Goal: Information Seeking & Learning: Learn about a topic

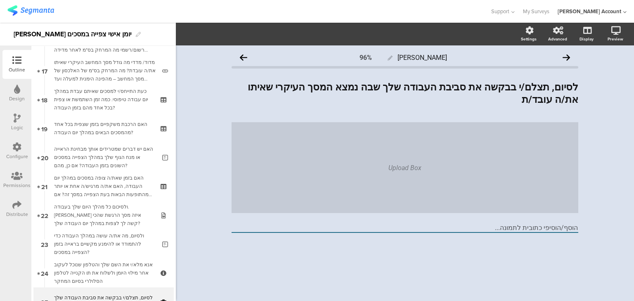
scroll to position [606, 0]
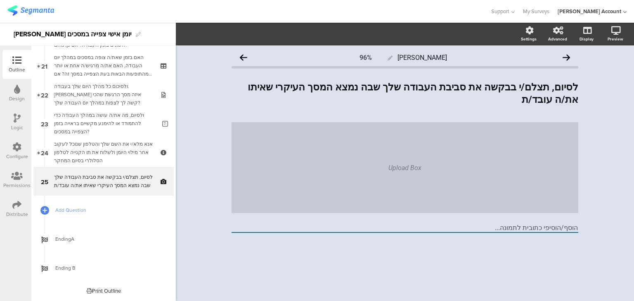
click at [15, 126] on div "Logic" at bounding box center [17, 127] width 12 height 7
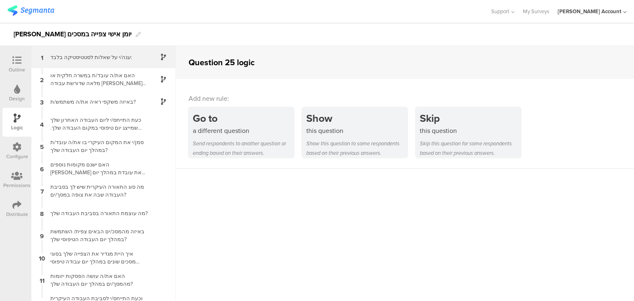
click at [89, 59] on div "ענה/י על שאלות לסטטיסטיקה בלבד:" at bounding box center [96, 57] width 103 height 8
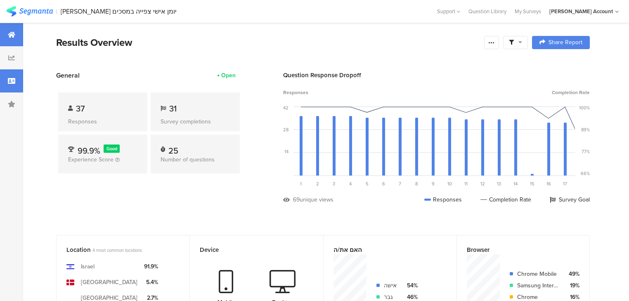
click at [8, 86] on div at bounding box center [11, 80] width 23 height 23
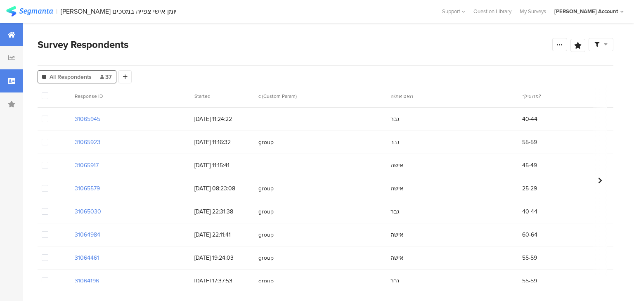
click at [4, 33] on div at bounding box center [11, 34] width 23 height 23
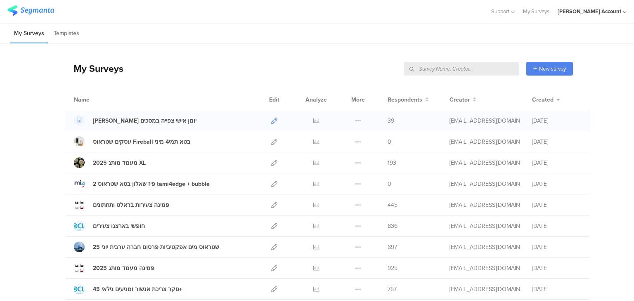
click at [272, 121] on icon at bounding box center [274, 121] width 6 height 6
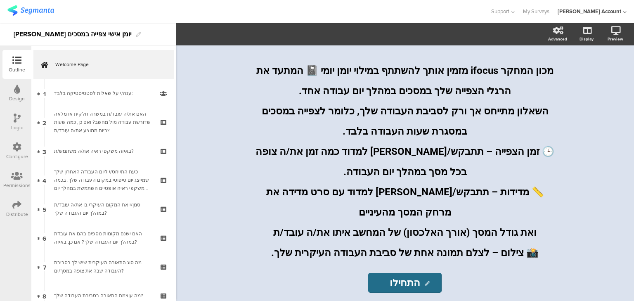
click at [15, 211] on div "Distribute" at bounding box center [17, 214] width 22 height 7
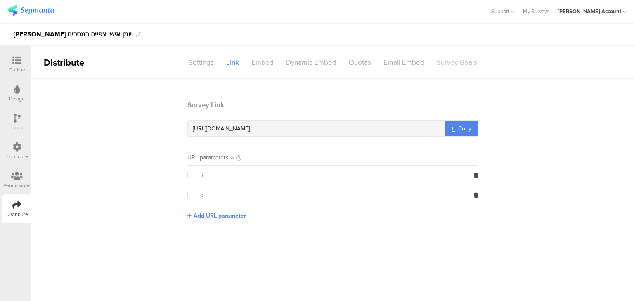
click at [455, 59] on div "Survey Goals" at bounding box center [457, 62] width 53 height 14
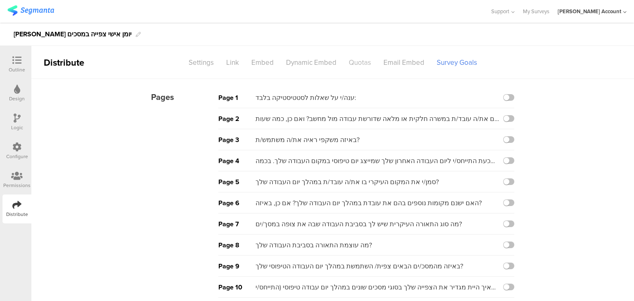
click at [358, 60] on div "Quotas" at bounding box center [360, 62] width 35 height 14
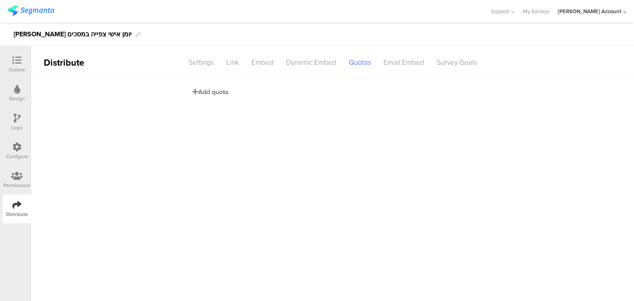
click at [209, 91] on span "Add quota" at bounding box center [210, 91] width 36 height 9
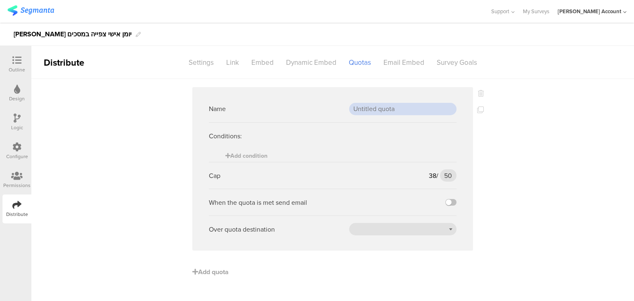
click at [384, 110] on input "text" at bounding box center [402, 109] width 107 height 12
click at [238, 154] on span "Add condition" at bounding box center [246, 156] width 42 height 9
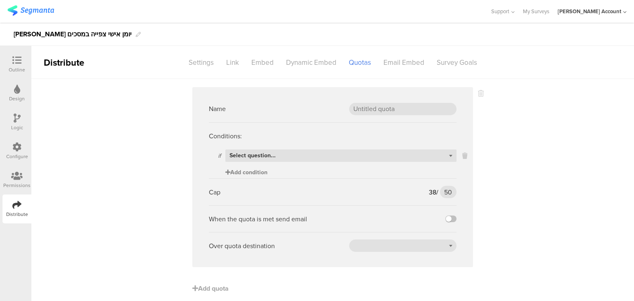
click at [238, 154] on span "Select question..." at bounding box center [253, 155] width 46 height 9
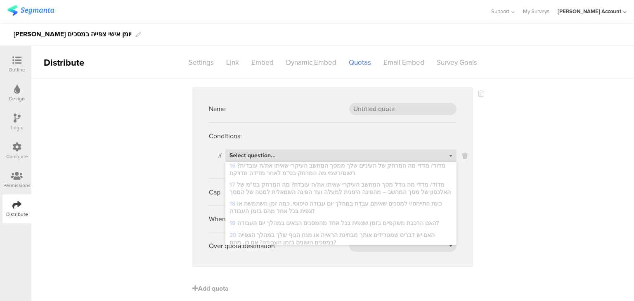
scroll to position [357, 0]
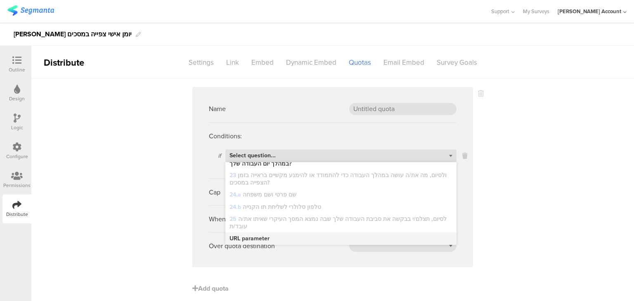
click at [248, 238] on span "URL parameter" at bounding box center [250, 238] width 40 height 7
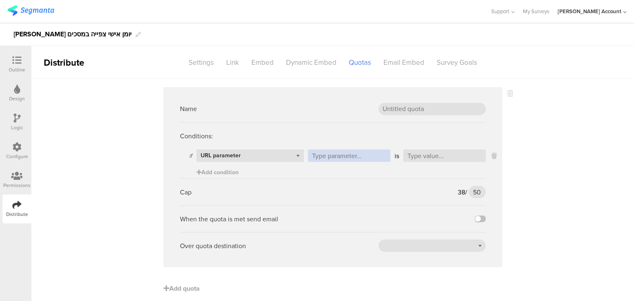
click at [343, 160] on input "text" at bounding box center [349, 155] width 83 height 12
click at [370, 158] on input "text" at bounding box center [349, 155] width 83 height 12
type input "ב"
type input "c"
click at [411, 155] on input "text" at bounding box center [444, 155] width 83 height 12
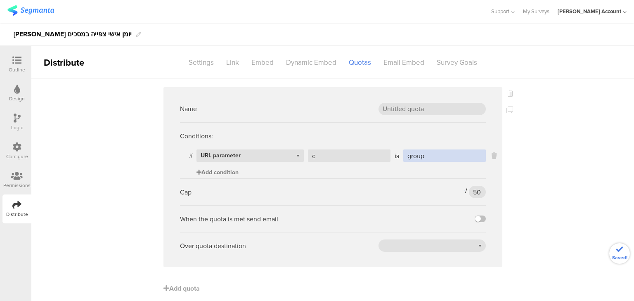
type input "group"
click at [206, 174] on span "Add condition" at bounding box center [218, 172] width 42 height 9
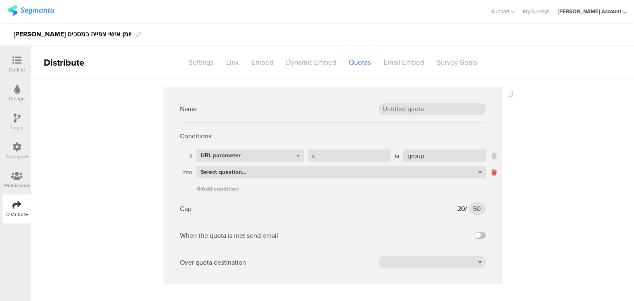
click at [492, 171] on icon at bounding box center [494, 172] width 5 height 9
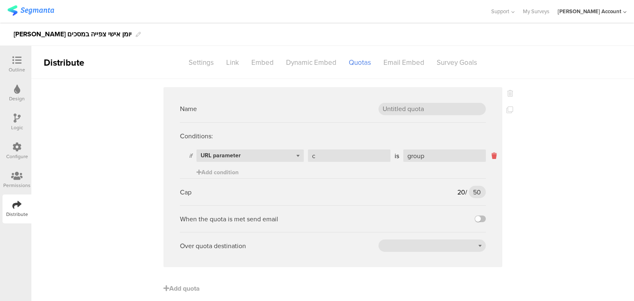
click at [492, 156] on icon at bounding box center [494, 155] width 5 height 9
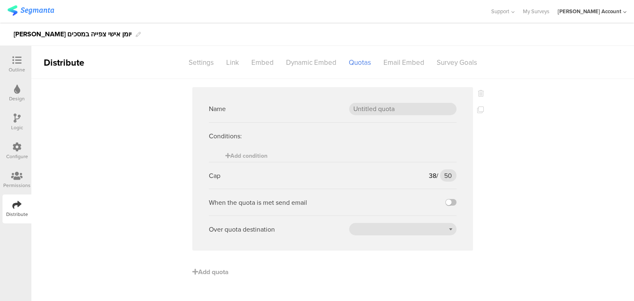
click at [9, 56] on div at bounding box center [17, 61] width 17 height 10
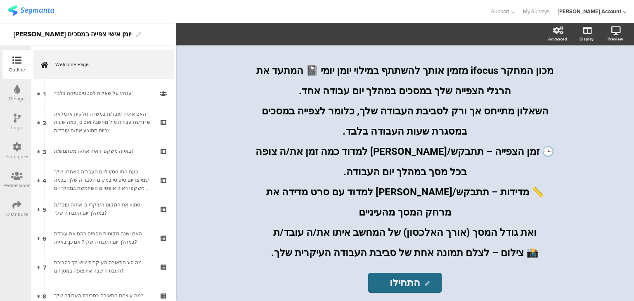
click at [12, 203] on icon at bounding box center [16, 204] width 9 height 9
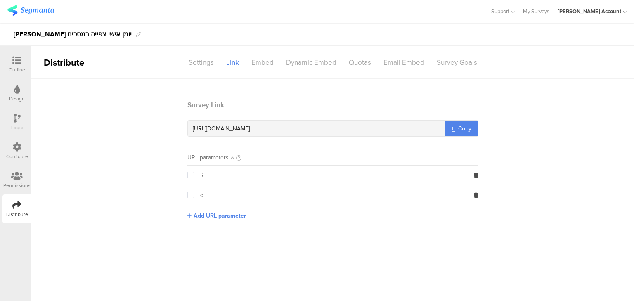
click at [16, 66] on div "Outline" at bounding box center [17, 69] width 17 height 7
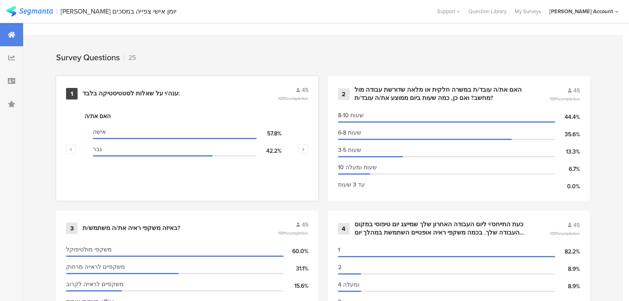
scroll to position [231, 0]
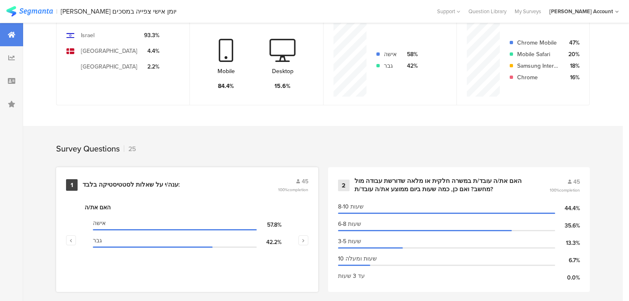
click at [121, 181] on div "ענה/י על שאלות לסטטיסטיקה בלבד:" at bounding box center [131, 185] width 97 height 8
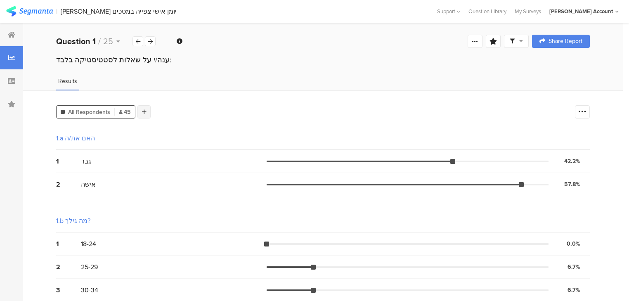
click at [142, 111] on icon at bounding box center [144, 112] width 5 height 6
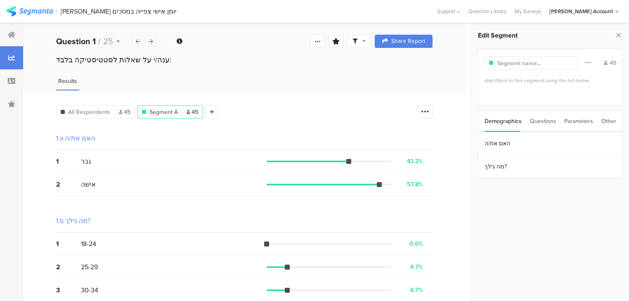
click at [552, 122] on div "Questions" at bounding box center [543, 121] width 26 height 21
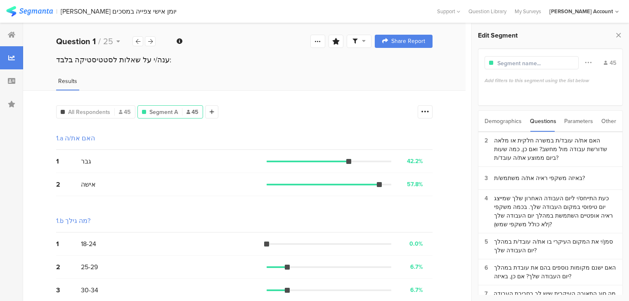
click at [580, 121] on div "Parameters" at bounding box center [578, 121] width 29 height 21
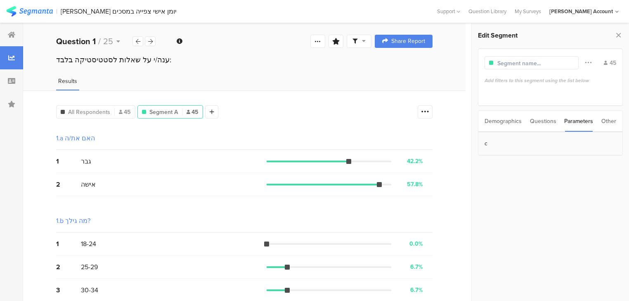
click at [575, 136] on section "c" at bounding box center [550, 143] width 144 height 23
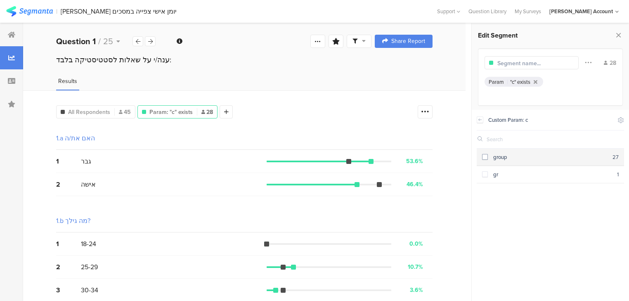
click at [565, 160] on div "group" at bounding box center [550, 157] width 125 height 8
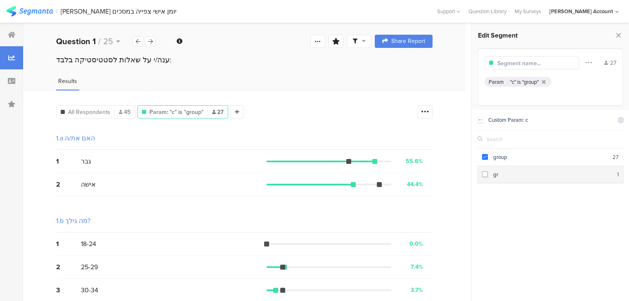
click at [571, 172] on div "gr" at bounding box center [552, 174] width 129 height 8
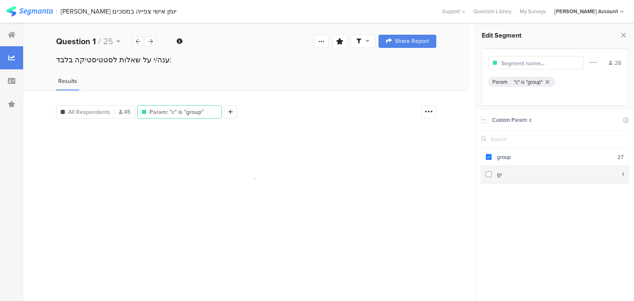
click at [571, 172] on div "gr" at bounding box center [557, 174] width 130 height 8
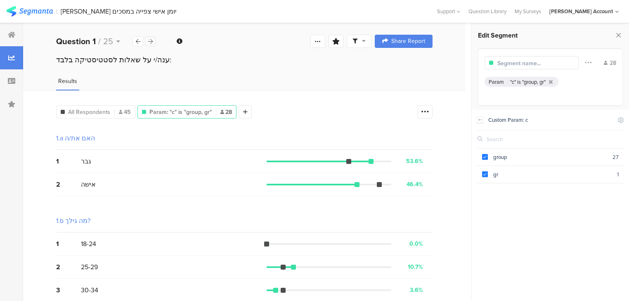
click at [150, 41] on icon at bounding box center [150, 41] width 5 height 5
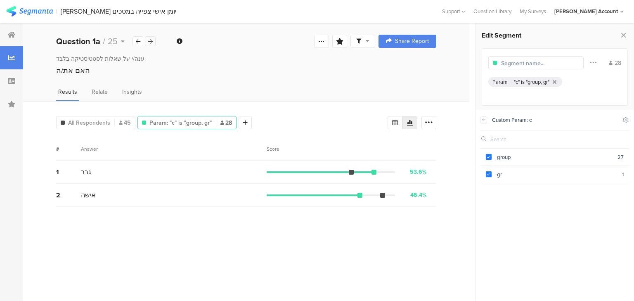
click at [150, 41] on icon at bounding box center [150, 41] width 5 height 5
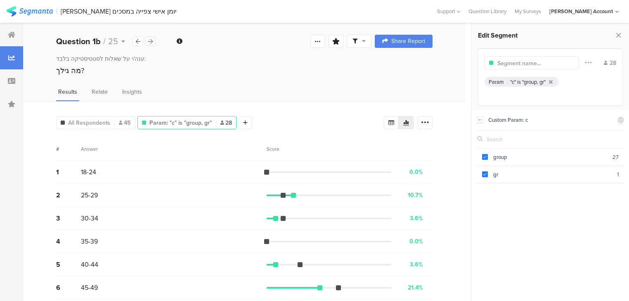
click at [150, 41] on icon at bounding box center [150, 41] width 5 height 5
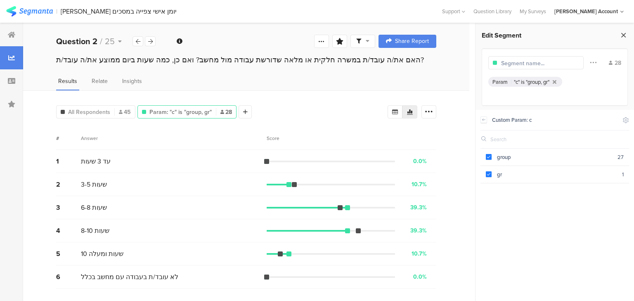
click at [620, 35] on icon at bounding box center [623, 35] width 9 height 12
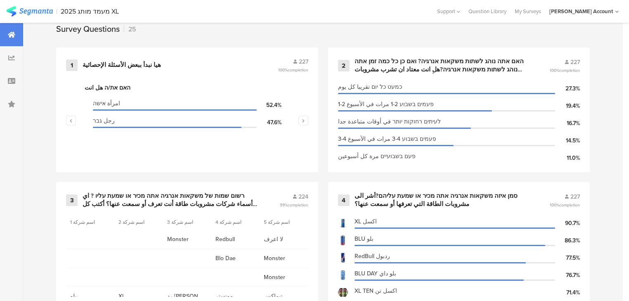
scroll to position [363, 0]
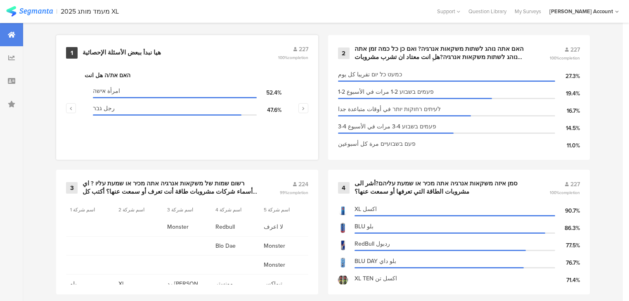
click at [88, 52] on div "هيا نبدأ ببعض الأسئلة الإحصائية" at bounding box center [122, 53] width 78 height 8
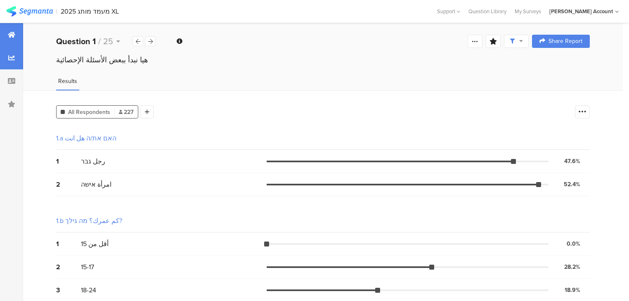
click at [8, 34] on icon at bounding box center [11, 34] width 7 height 7
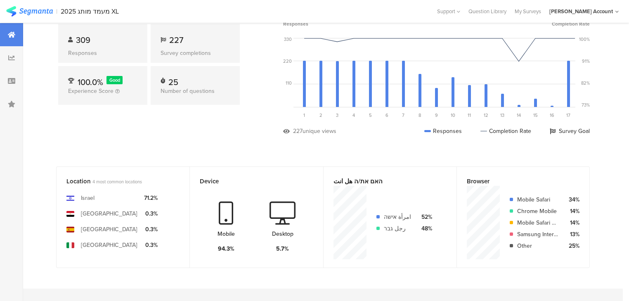
scroll to position [198, 0]
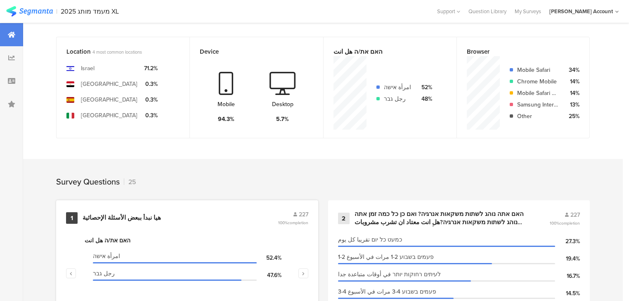
click at [120, 214] on div "هيا نبدأ ببعض الأسئلة الإحصائية" at bounding box center [122, 218] width 78 height 8
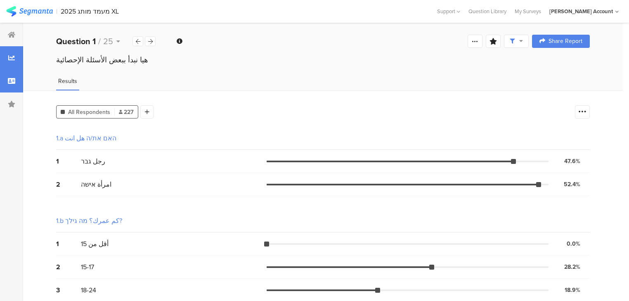
click at [11, 87] on div at bounding box center [11, 80] width 23 height 23
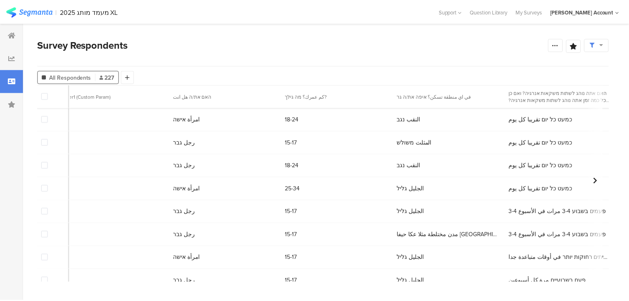
scroll to position [1090, 535]
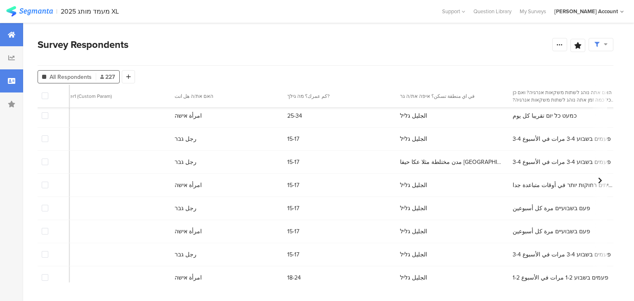
click at [17, 36] on div at bounding box center [11, 34] width 23 height 23
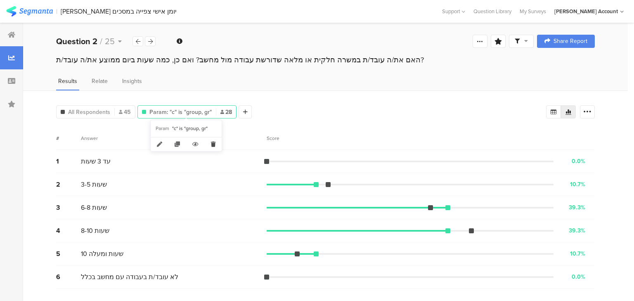
click at [213, 147] on icon at bounding box center [213, 144] width 17 height 14
